Goal: Check status: Check status

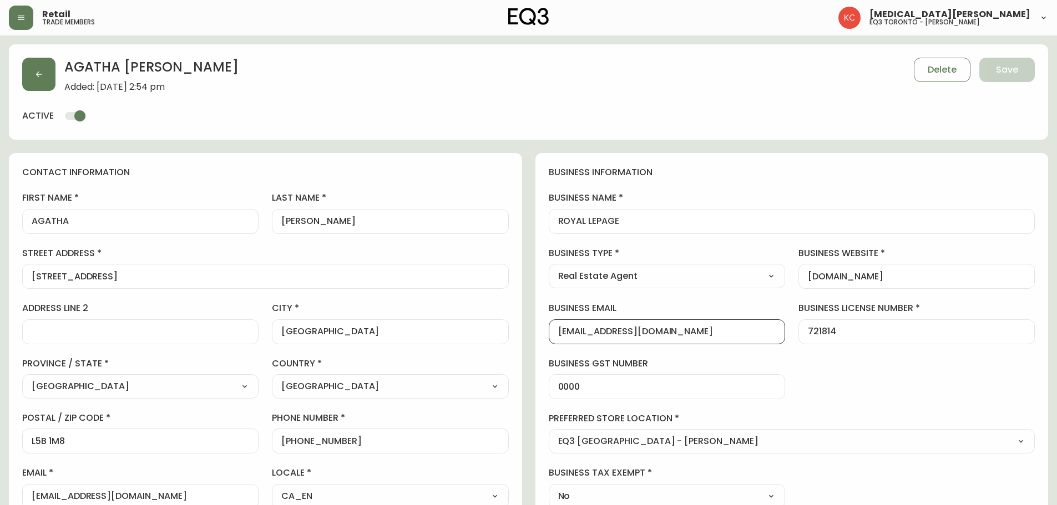
select select "ON"
select select "CA"
select select "CA_EN"
select select "Other"
select select "Real Estate Agent"
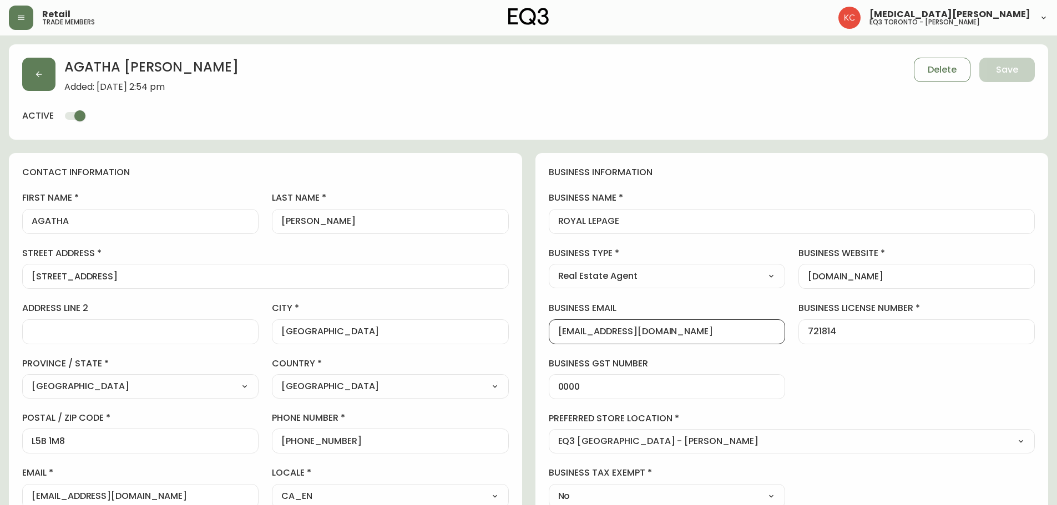
select select "cjw10z96s008u6gs0ccm7hd19"
select select "false"
click at [12, 16] on button "button" at bounding box center [21, 18] width 24 height 24
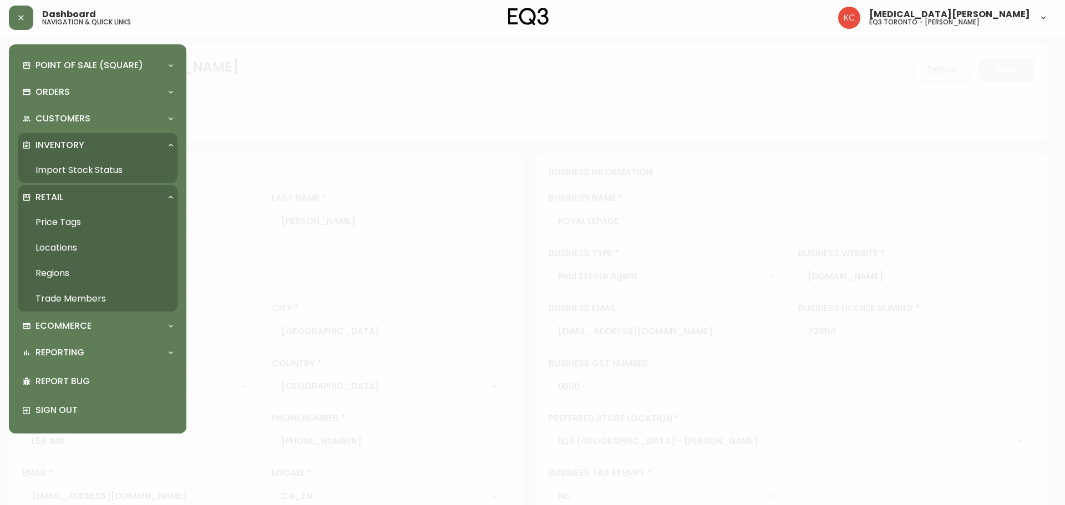
click at [51, 165] on link "Import Stock Status" at bounding box center [98, 171] width 160 height 26
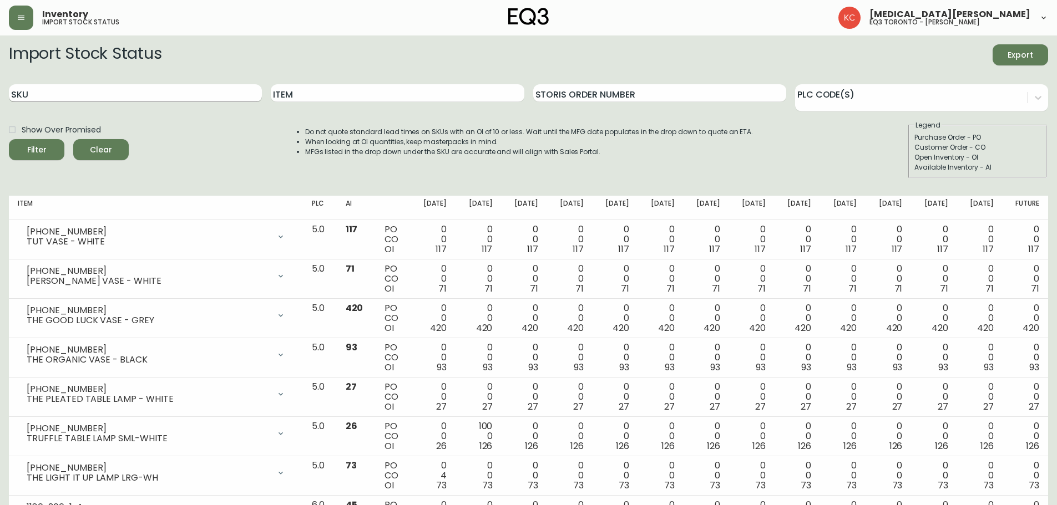
click at [125, 85] on input "SKU" at bounding box center [135, 93] width 253 height 18
paste input "[PHONE_NUMBER]"
type input "[PHONE_NUMBER]"
click at [9, 139] on button "Filter" at bounding box center [36, 149] width 55 height 21
